Goal: Information Seeking & Learning: Learn about a topic

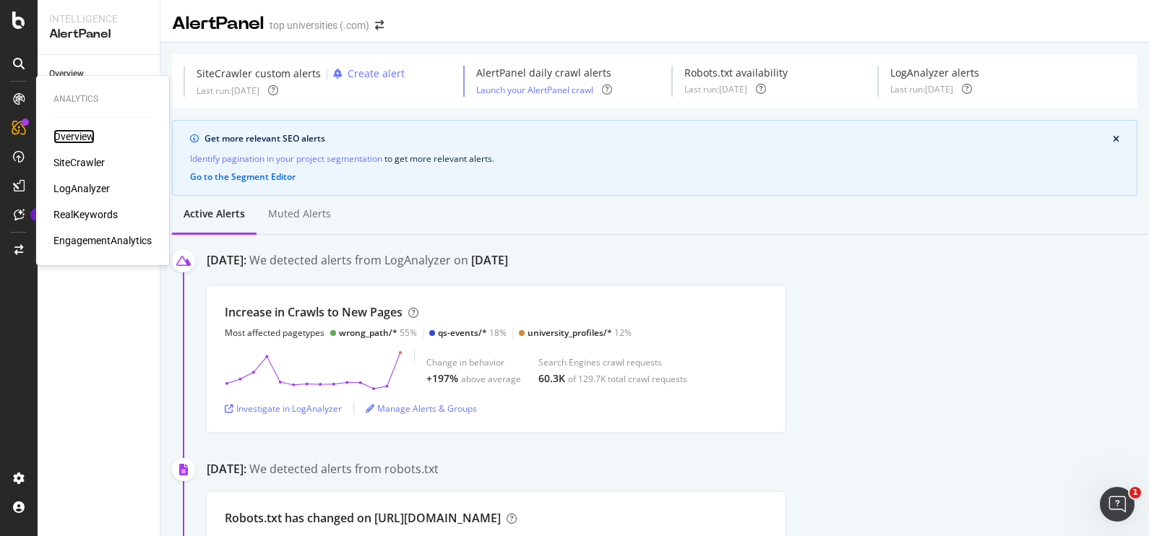
click at [83, 131] on div "Overview" at bounding box center [73, 136] width 41 height 14
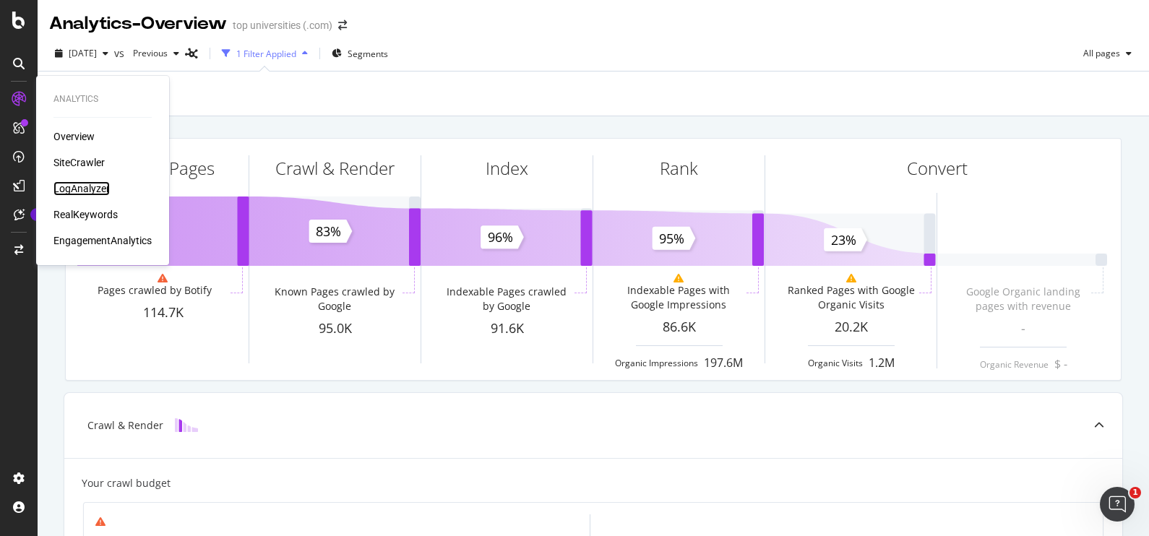
click at [90, 188] on div "LogAnalyzer" at bounding box center [81, 188] width 56 height 14
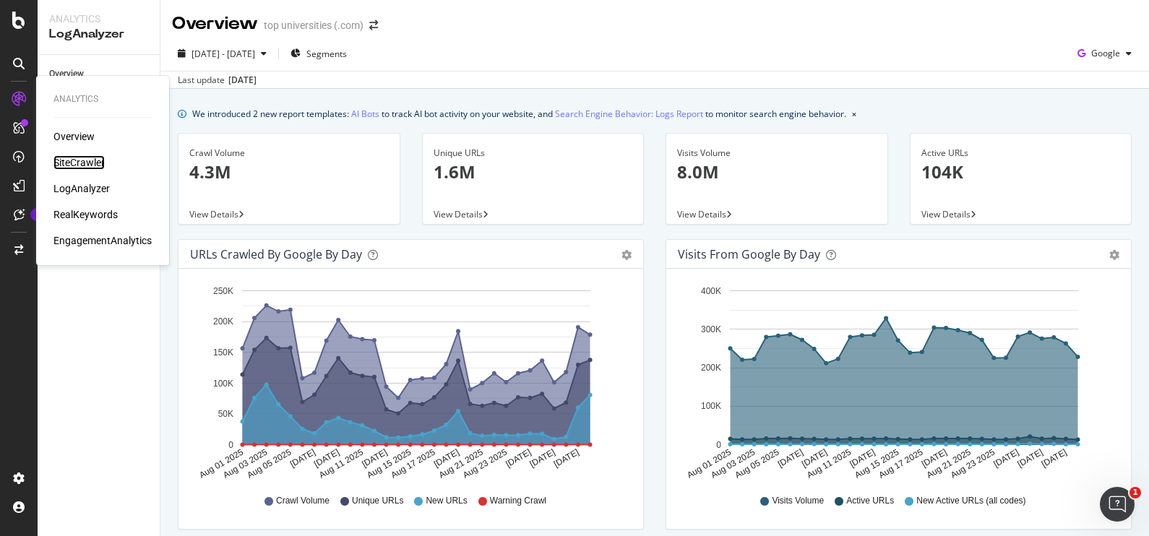
click at [92, 163] on div "SiteCrawler" at bounding box center [78, 162] width 51 height 14
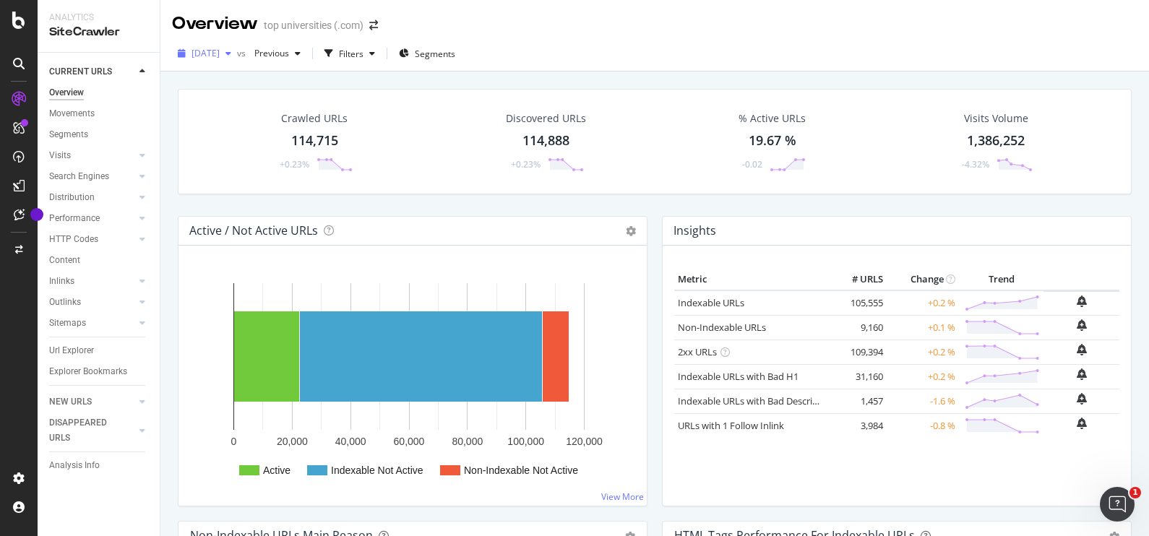
click at [237, 53] on div "button" at bounding box center [228, 53] width 17 height 9
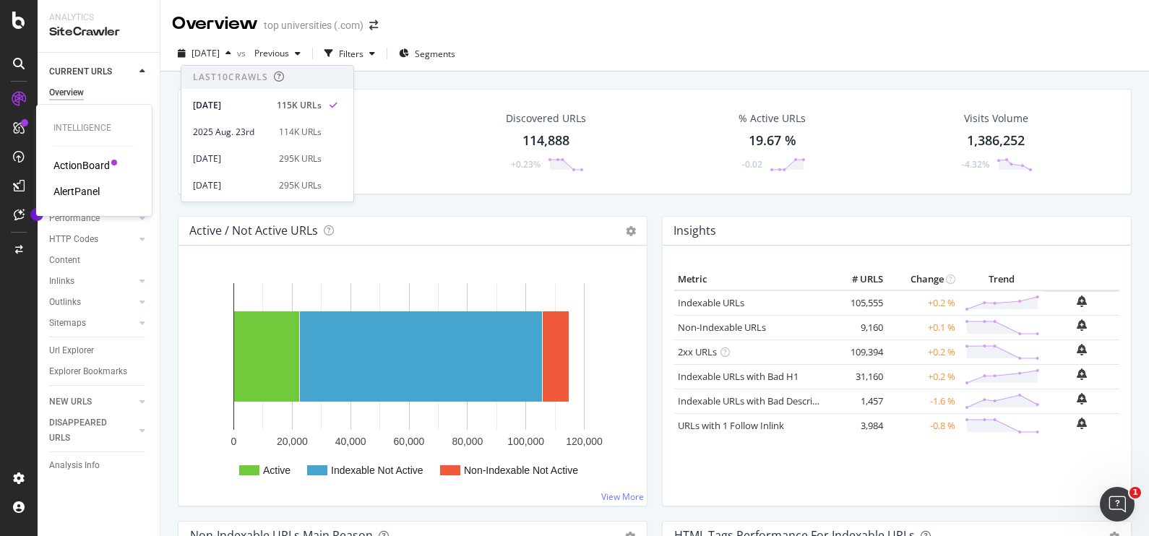
click at [87, 185] on div "AlertPanel" at bounding box center [76, 191] width 46 height 14
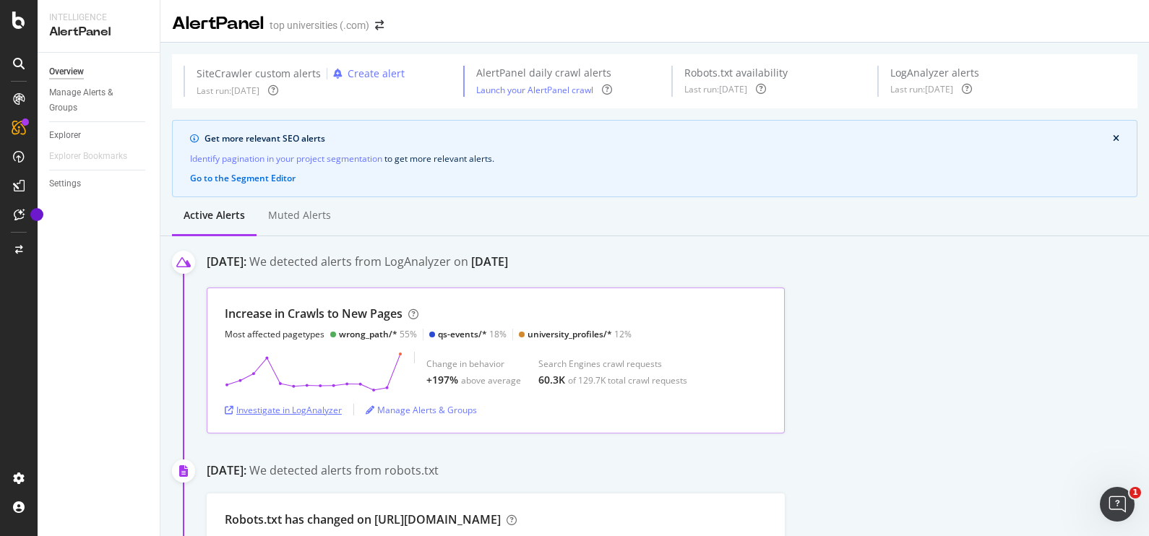
click at [307, 410] on div "Investigate in LogAnalyzer" at bounding box center [283, 410] width 117 height 12
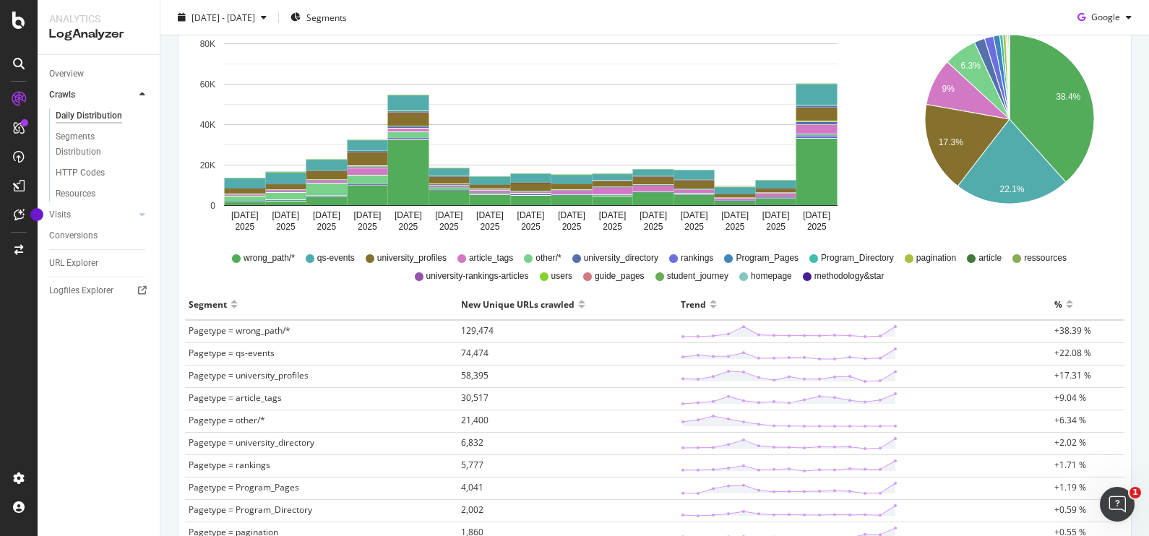
scroll to position [240, 0]
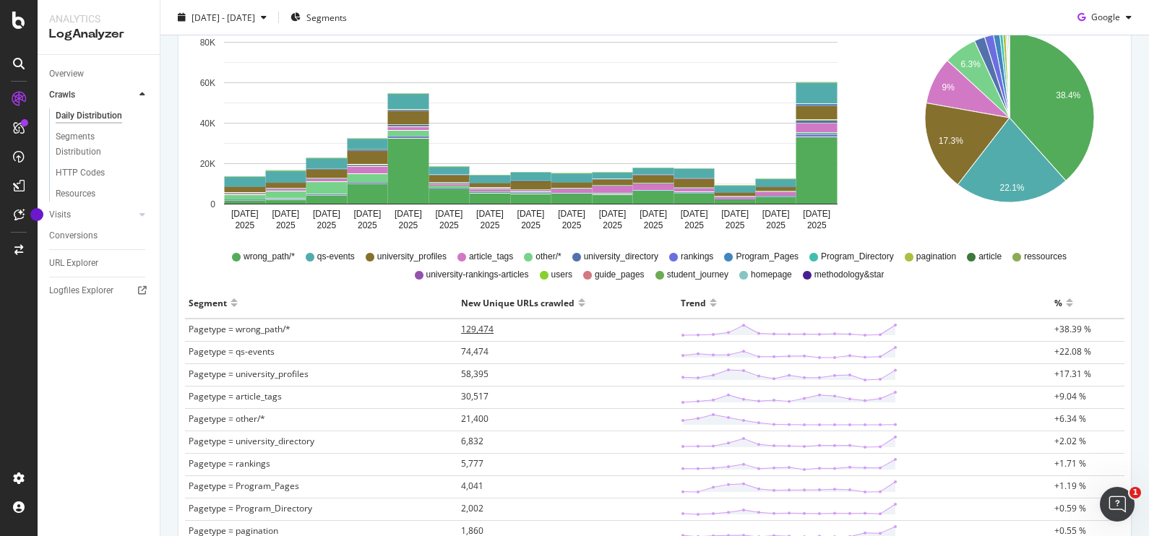
click at [468, 332] on span "129,474" at bounding box center [477, 329] width 33 height 12
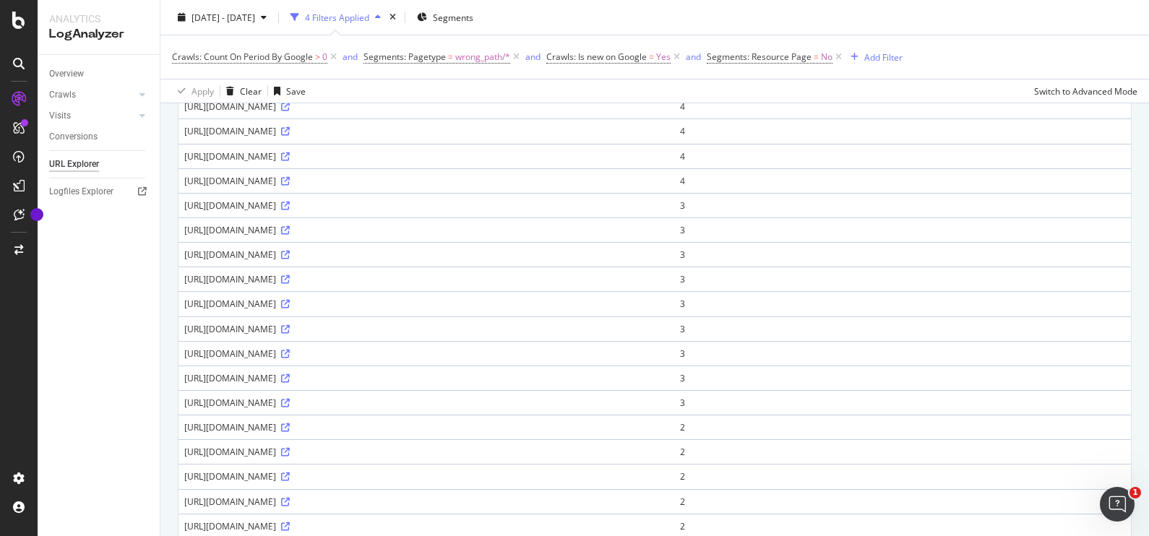
scroll to position [257, 0]
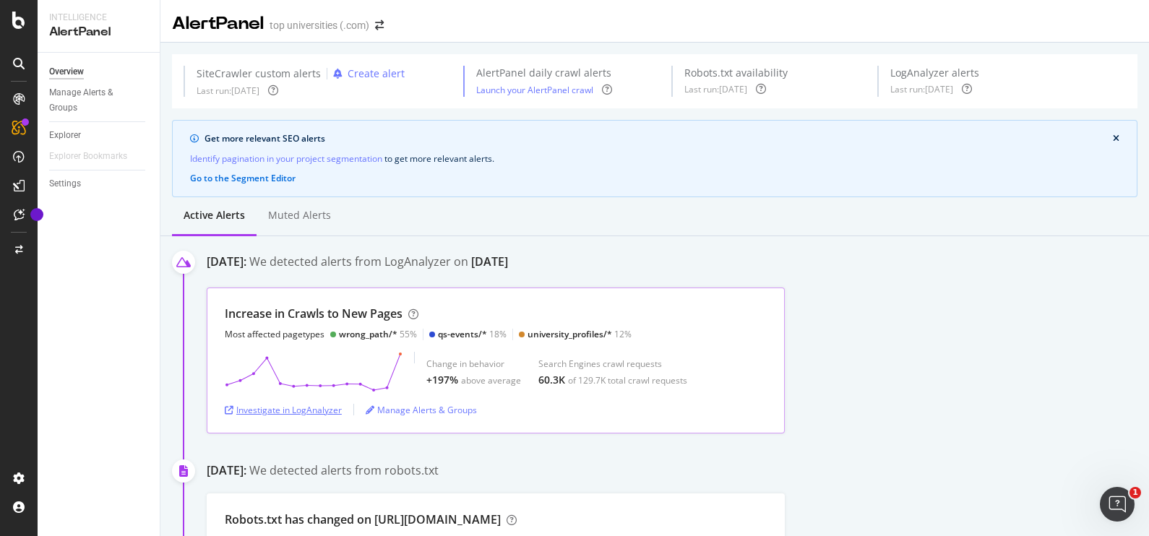
click at [285, 409] on div "Investigate in LogAnalyzer" at bounding box center [283, 410] width 117 height 12
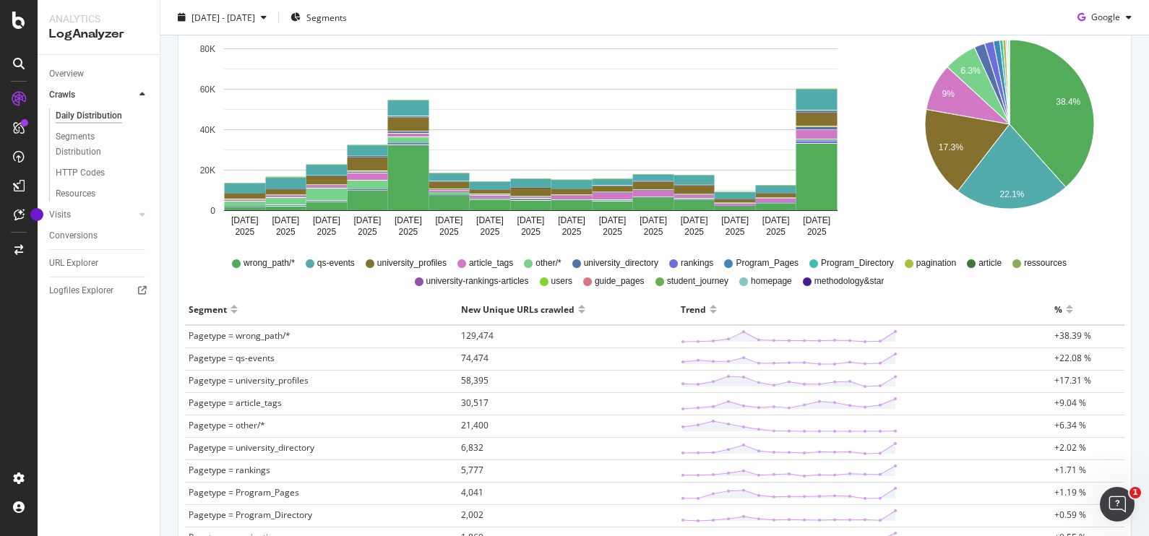
scroll to position [237, 0]
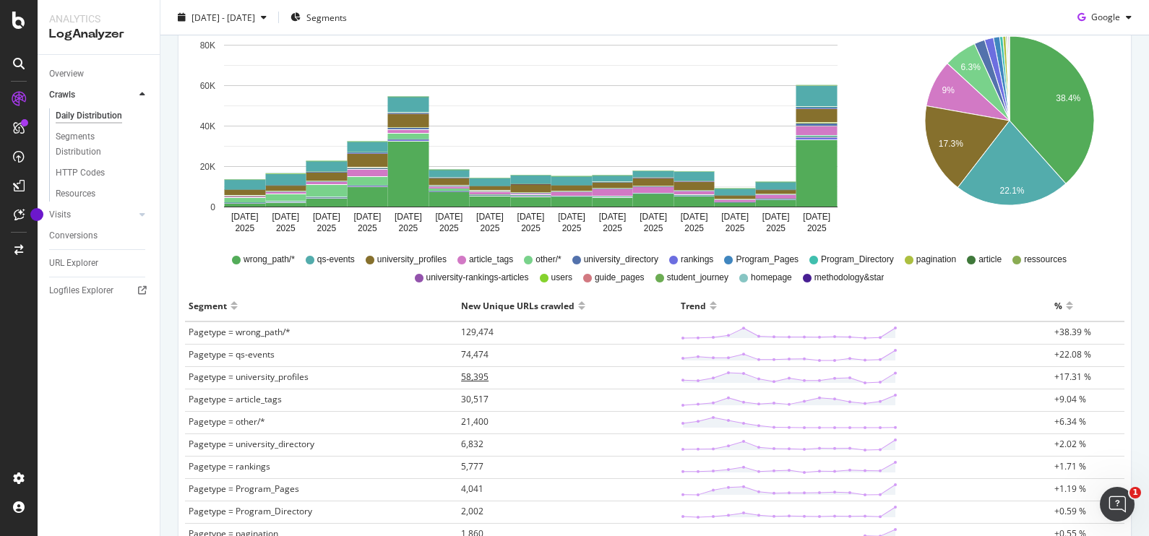
click at [465, 373] on span "58,395" at bounding box center [474, 377] width 27 height 12
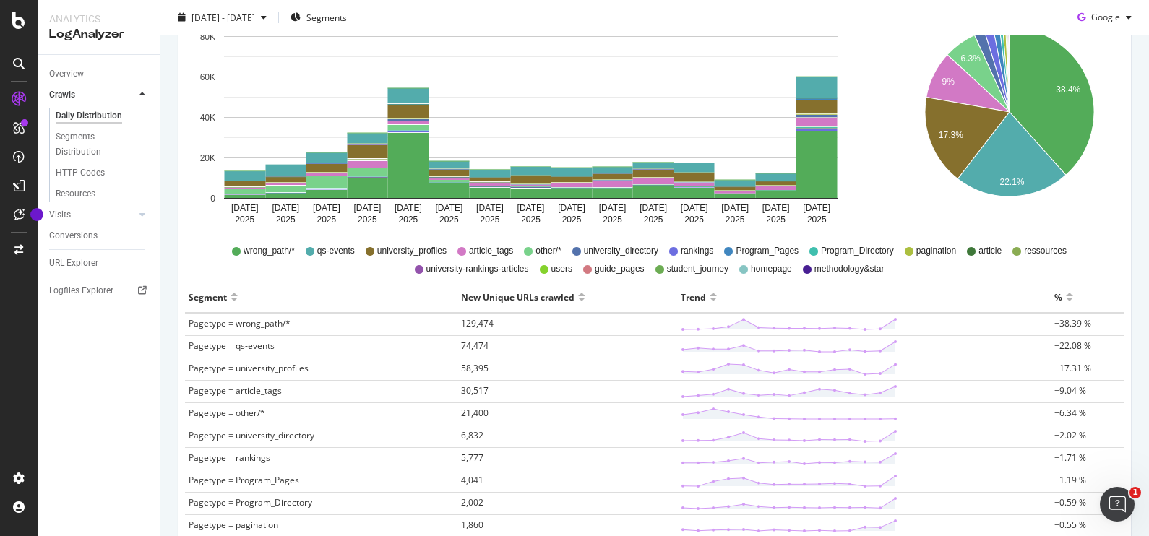
scroll to position [260, 0]
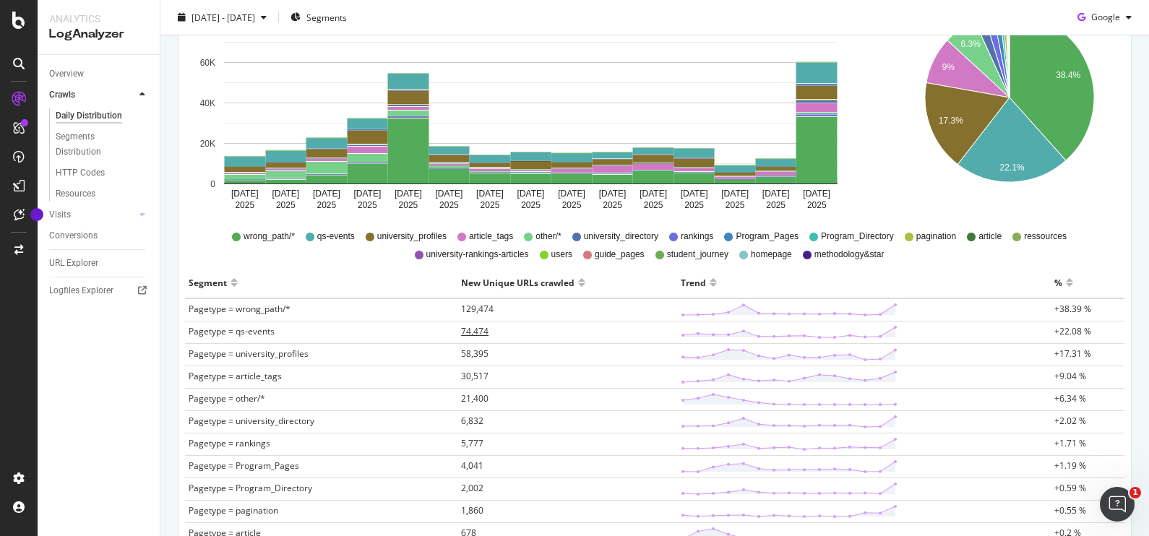
click at [469, 325] on span "74,474" at bounding box center [474, 331] width 27 height 12
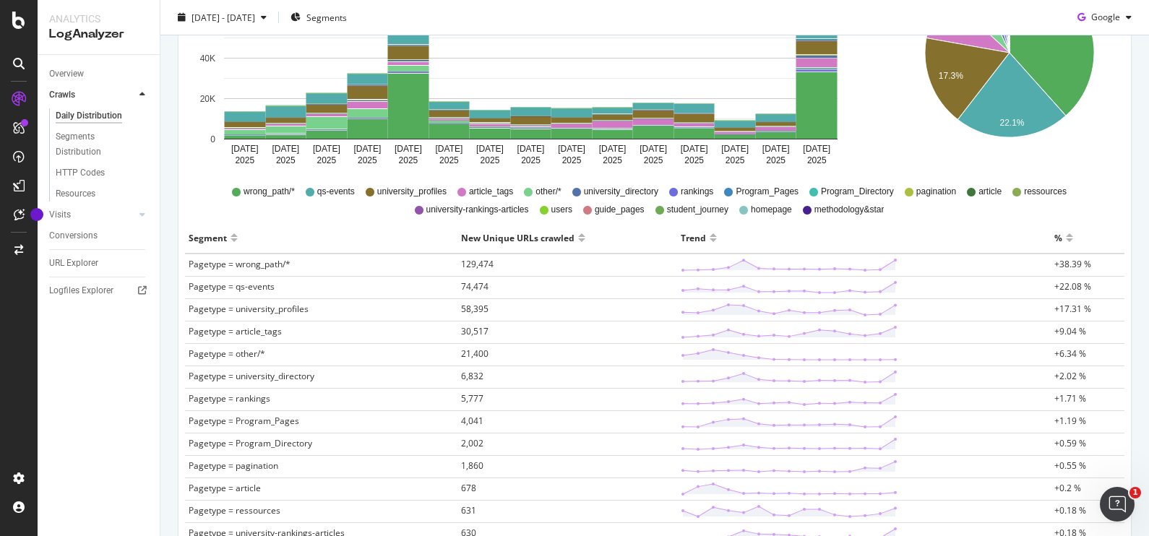
scroll to position [335, 0]
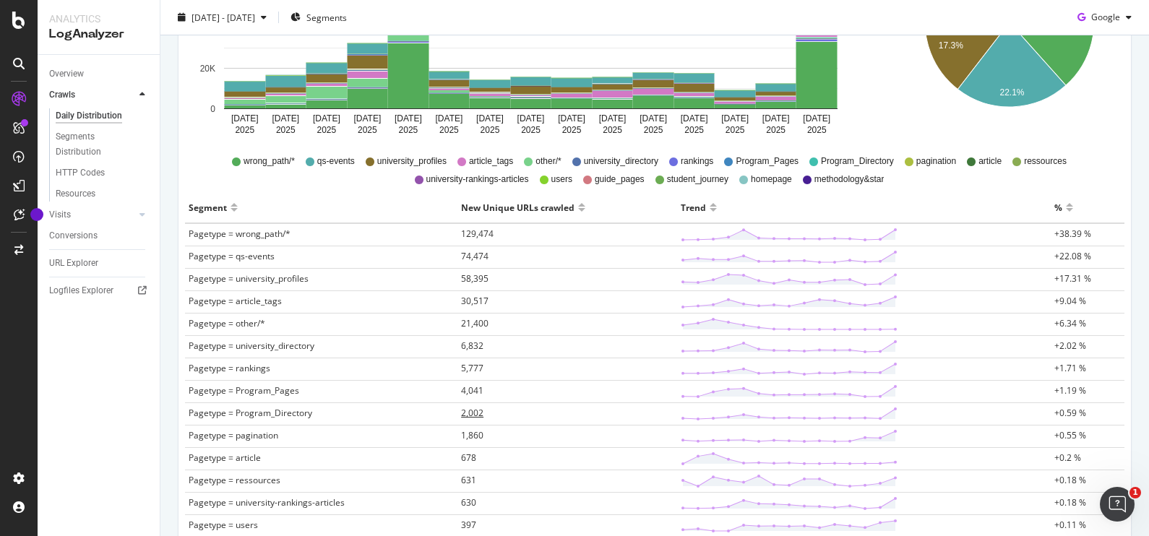
click at [465, 408] on span "2,002" at bounding box center [472, 413] width 22 height 12
